Goal: Information Seeking & Learning: Learn about a topic

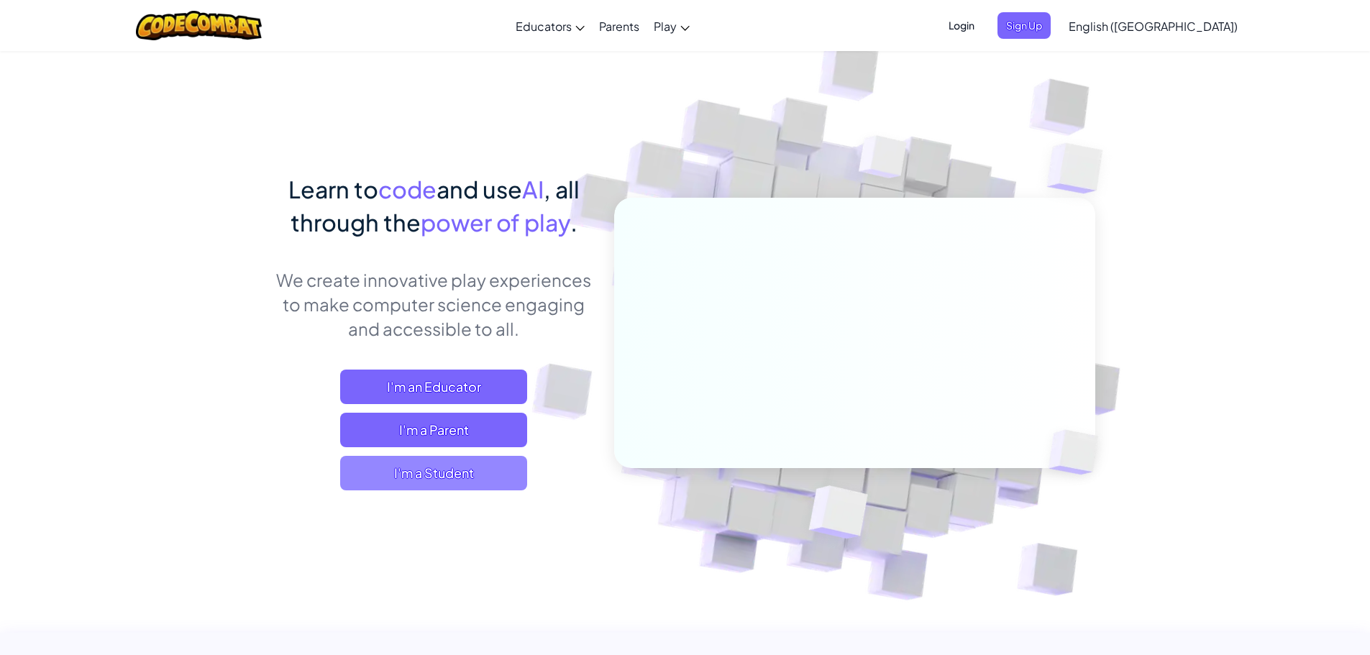
click at [426, 477] on span "I'm a Student" at bounding box center [433, 473] width 187 height 35
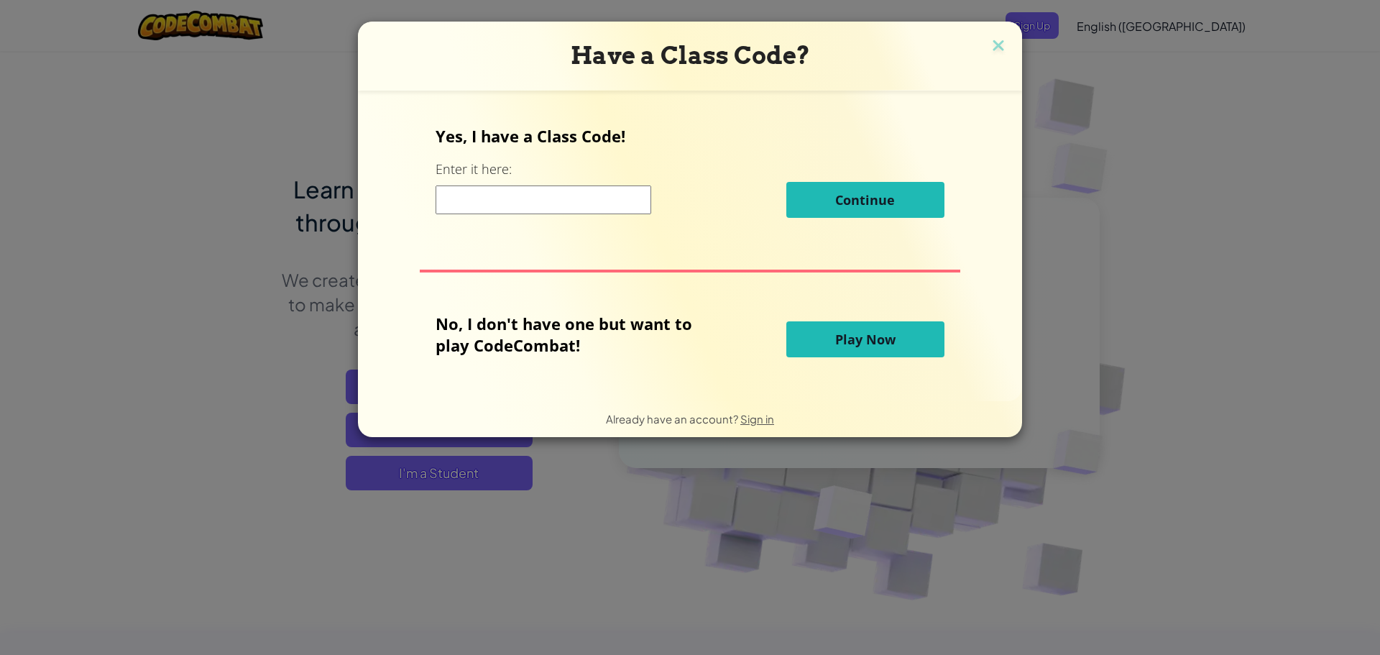
click at [825, 340] on button "Play Now" at bounding box center [866, 339] width 158 height 36
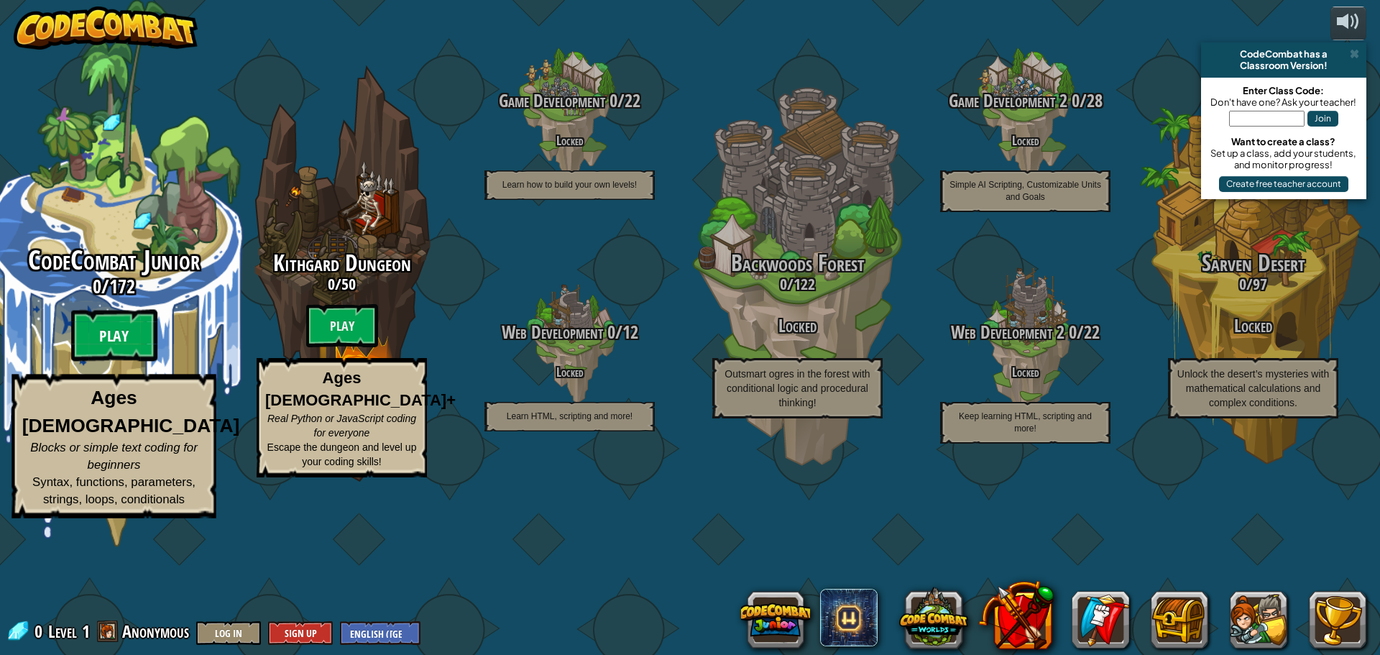
click at [157, 362] on btn "Play" at bounding box center [114, 336] width 86 height 52
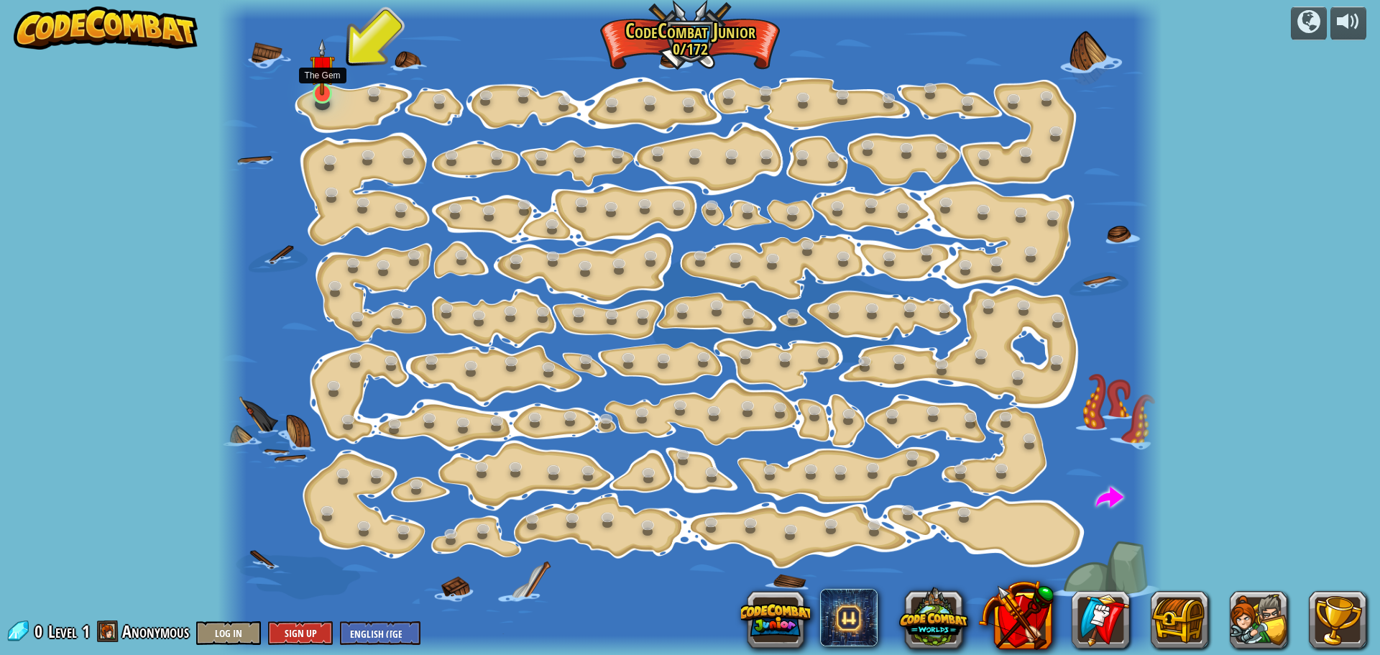
click at [314, 83] on img at bounding box center [322, 67] width 24 height 57
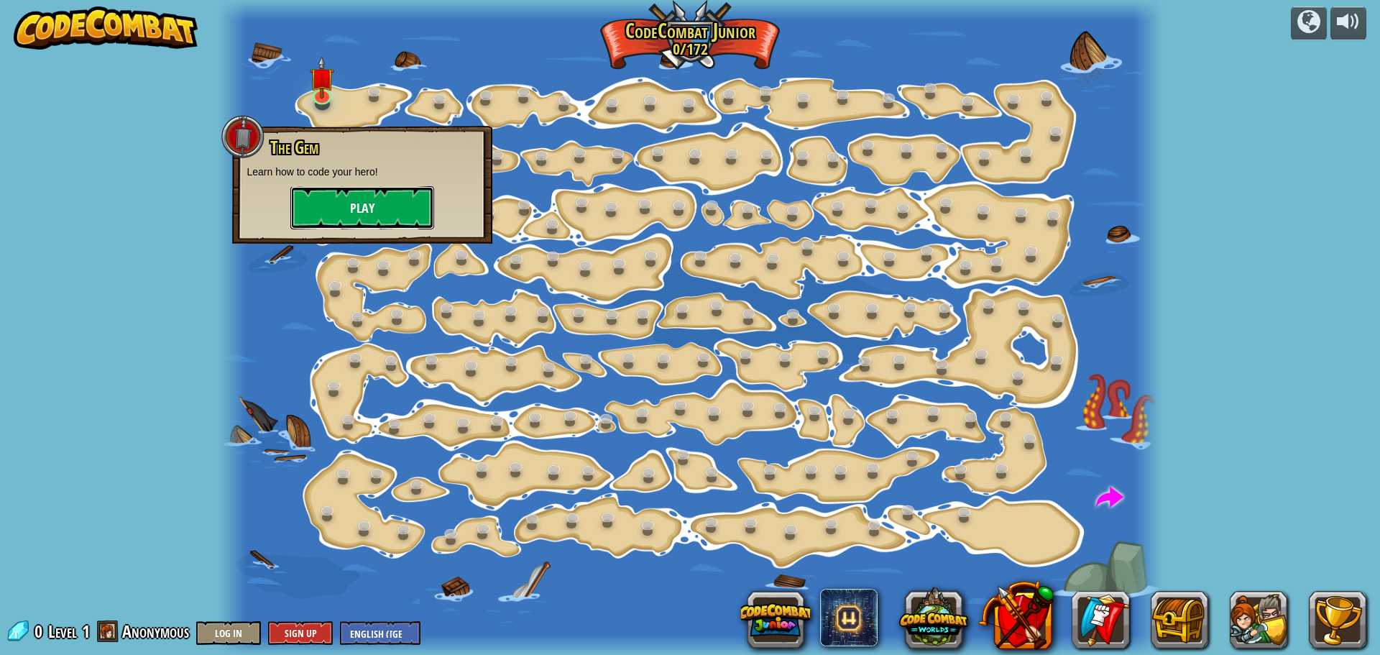
click at [370, 214] on button "Play" at bounding box center [362, 207] width 144 height 43
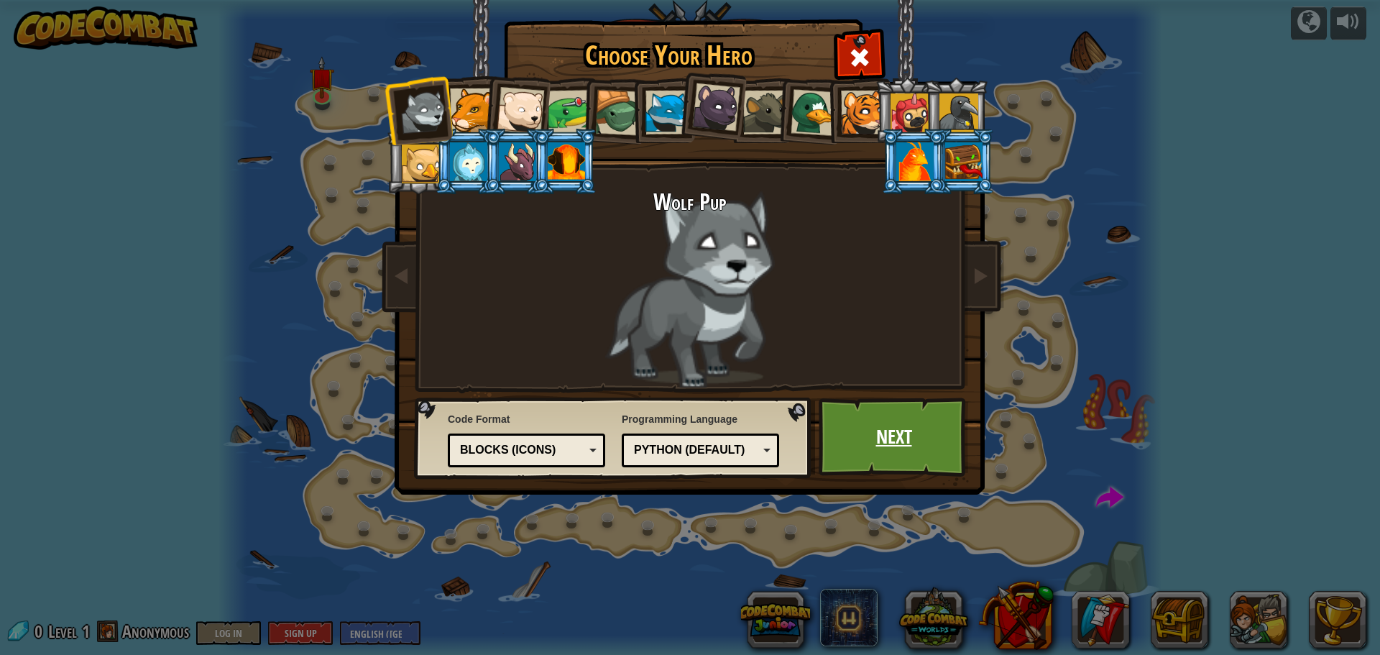
click at [878, 426] on link "Next" at bounding box center [894, 437] width 150 height 79
